Goal: Information Seeking & Learning: Learn about a topic

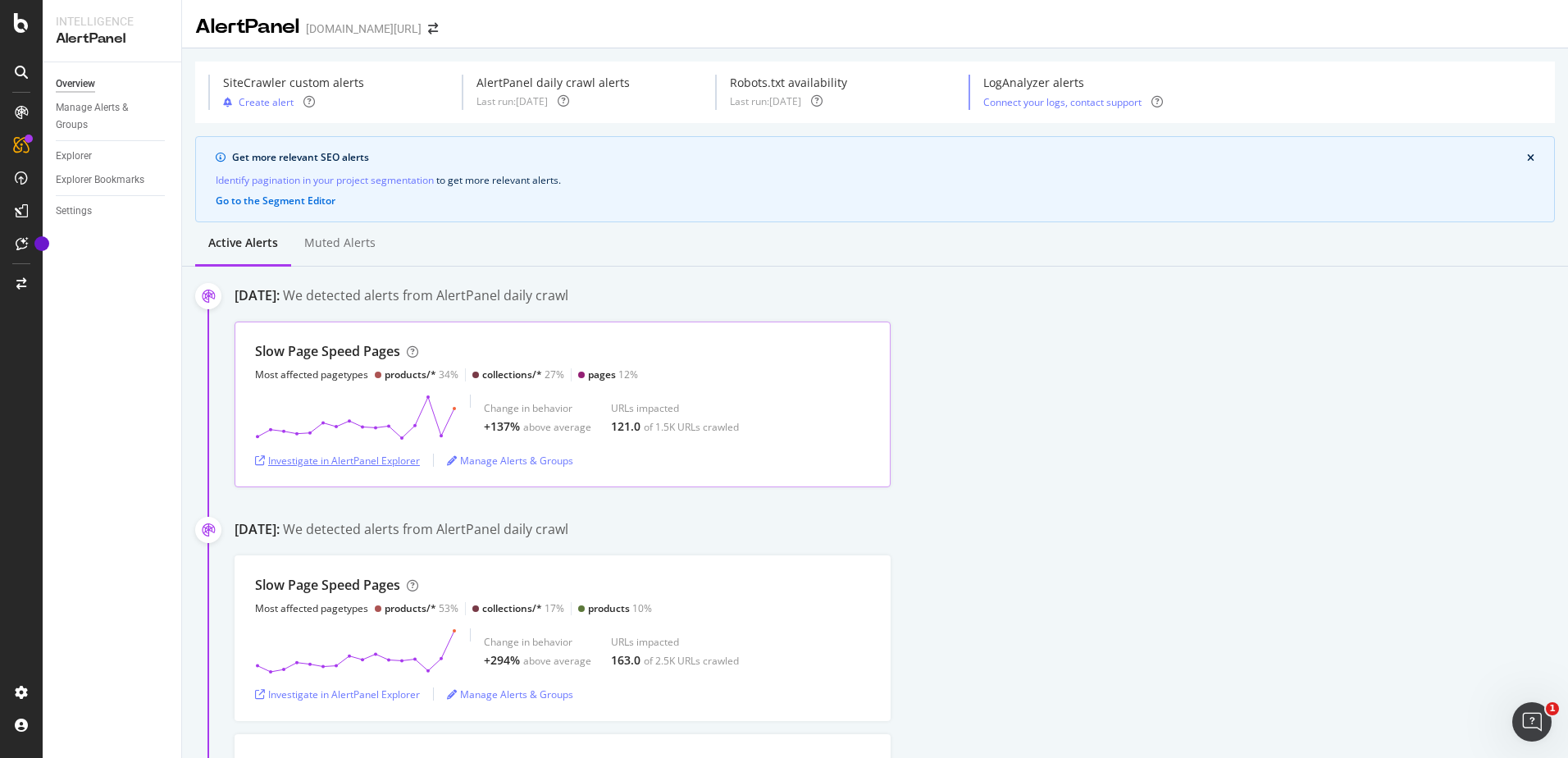
click at [336, 453] on div "Investigate in AlertPanel Explorer" at bounding box center [337, 460] width 164 height 14
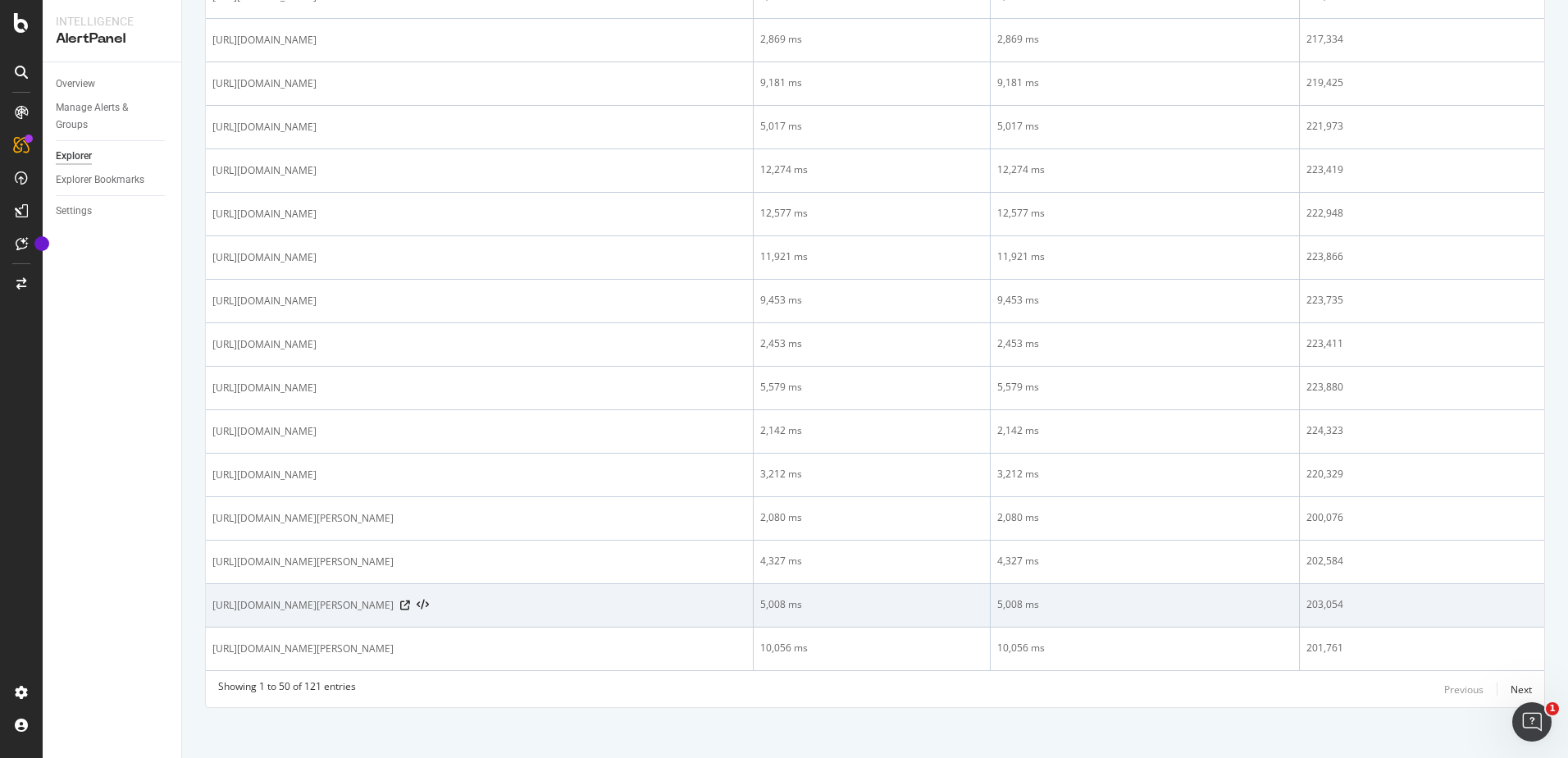
scroll to position [1908, 0]
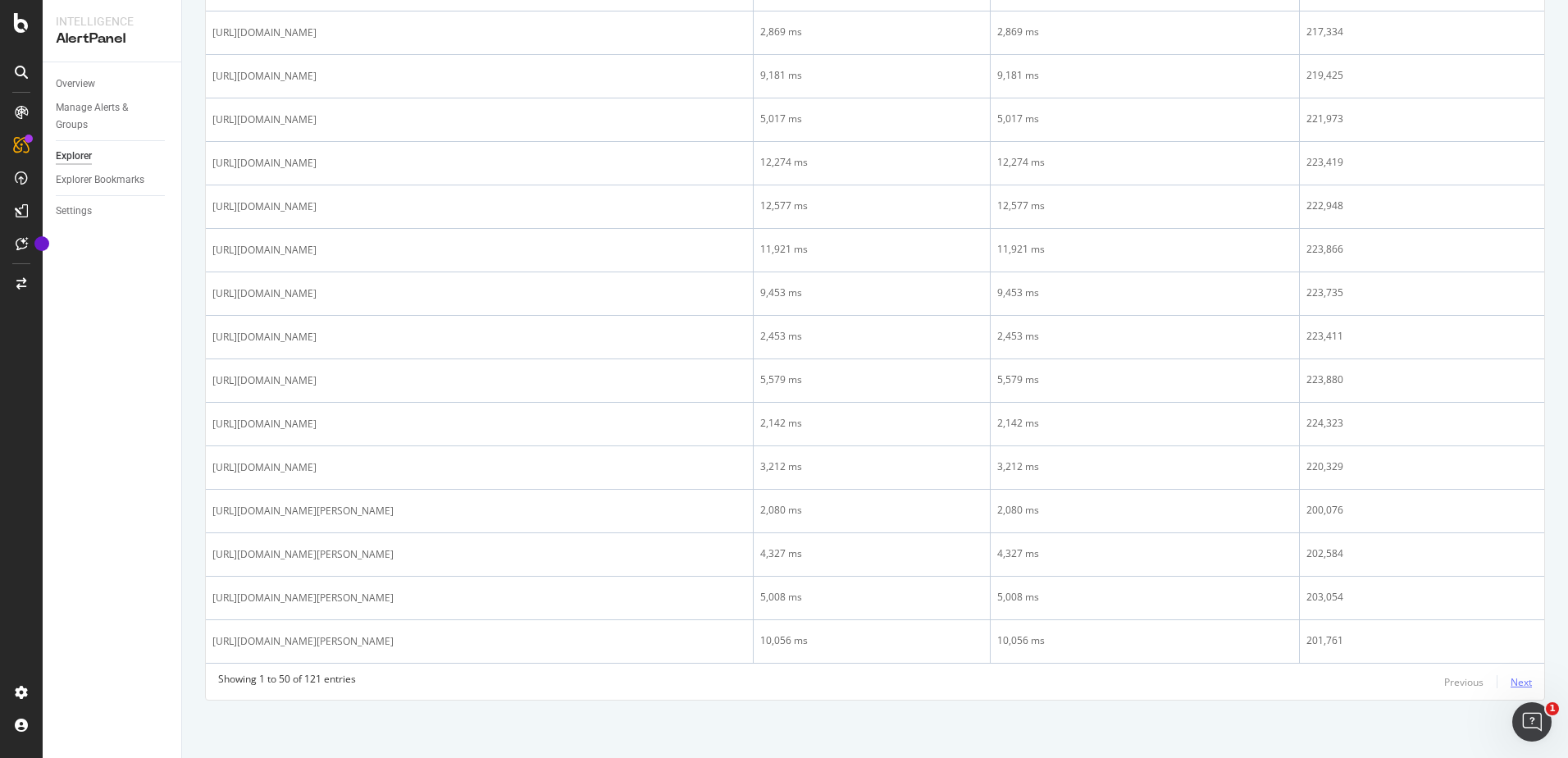
click at [1511, 682] on div "Next" at bounding box center [1521, 682] width 21 height 14
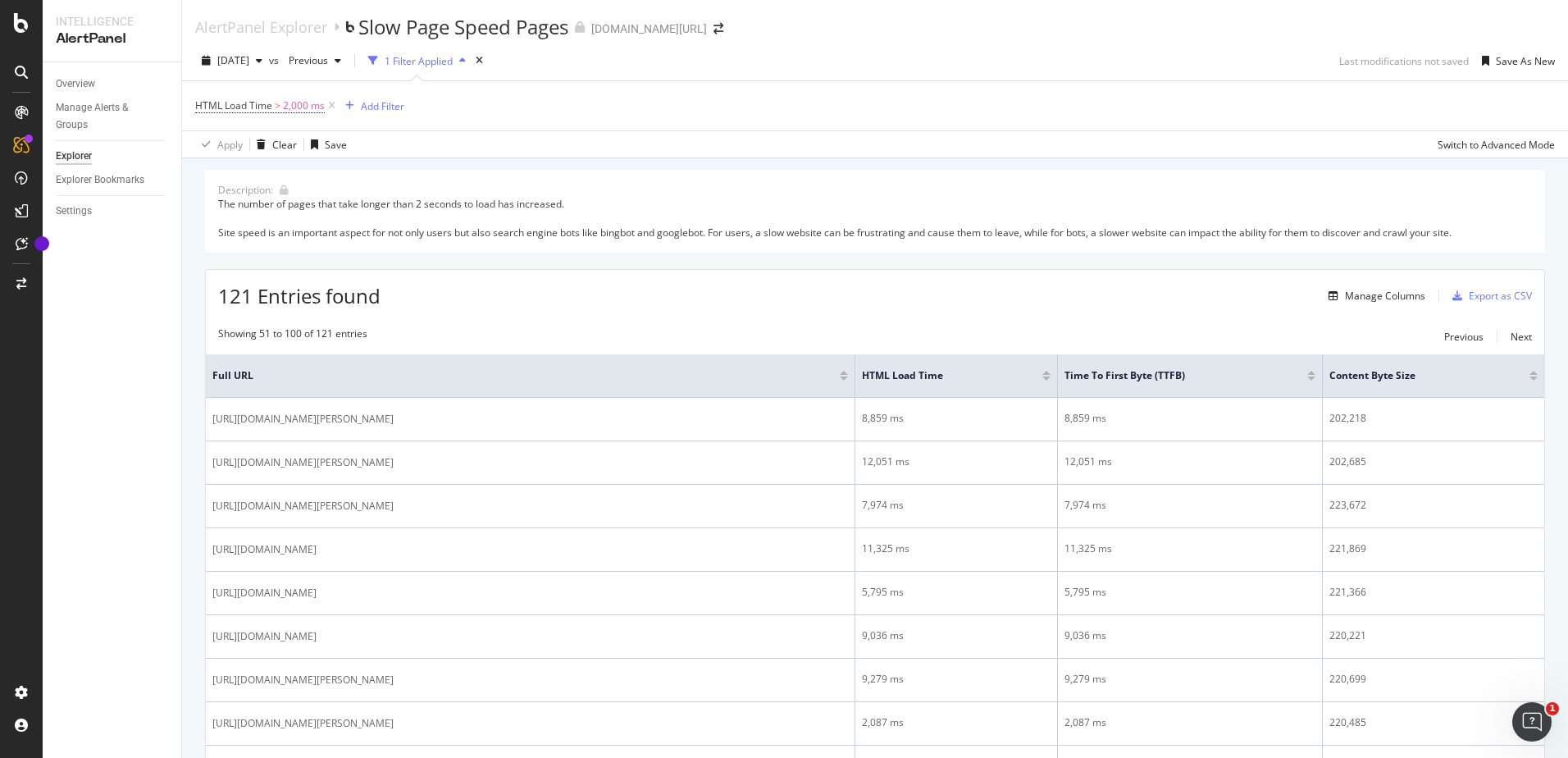
click at [845, 371] on div at bounding box center [843, 373] width 8 height 4
click at [845, 379] on div at bounding box center [843, 379] width 8 height 4
